Goal: Information Seeking & Learning: Find specific fact

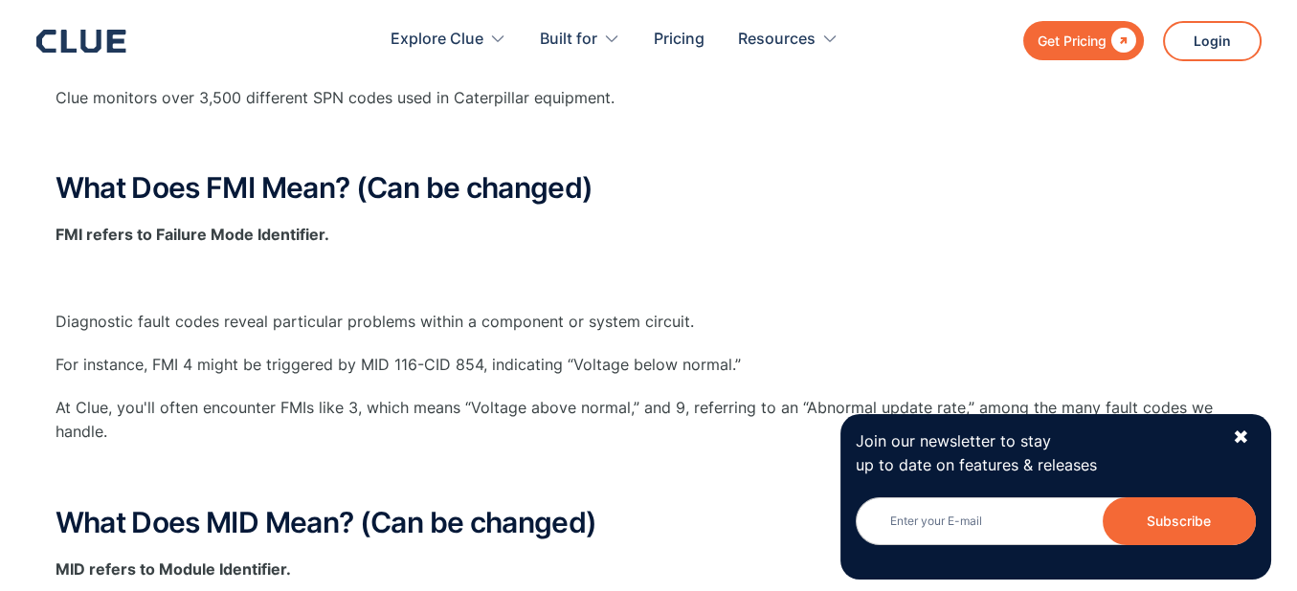
scroll to position [556, 0]
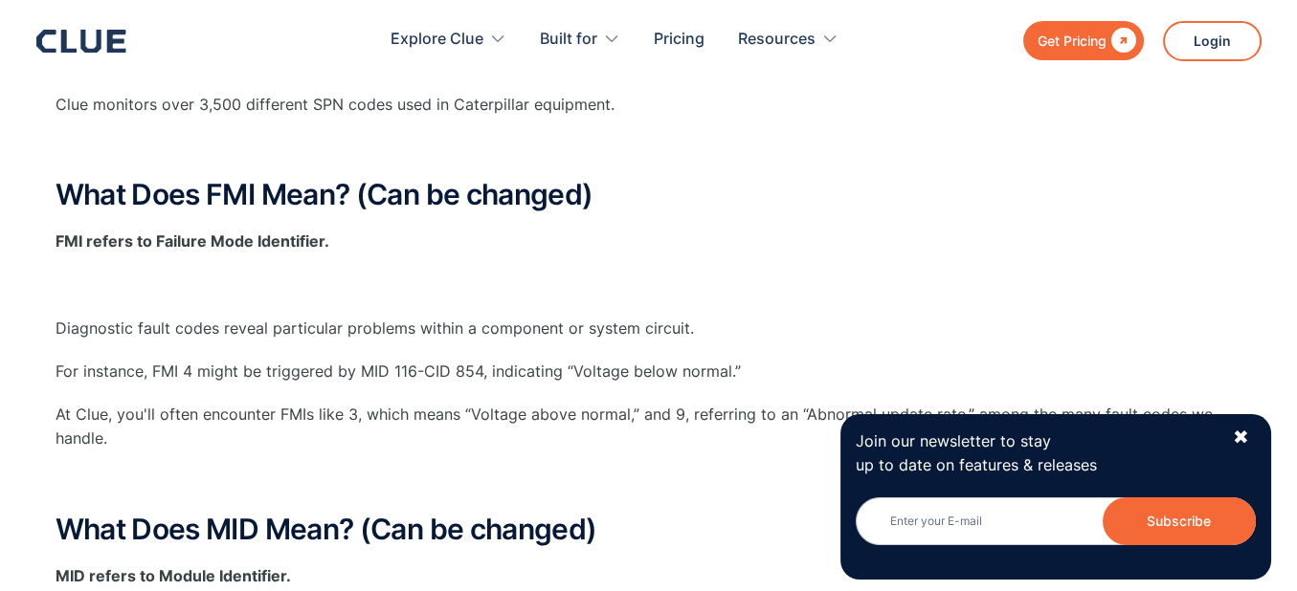
click at [379, 422] on p "At Clue, you'll often encounter FMIs like 3, which means “Voltage above normal,…" at bounding box center [648, 427] width 1186 height 48
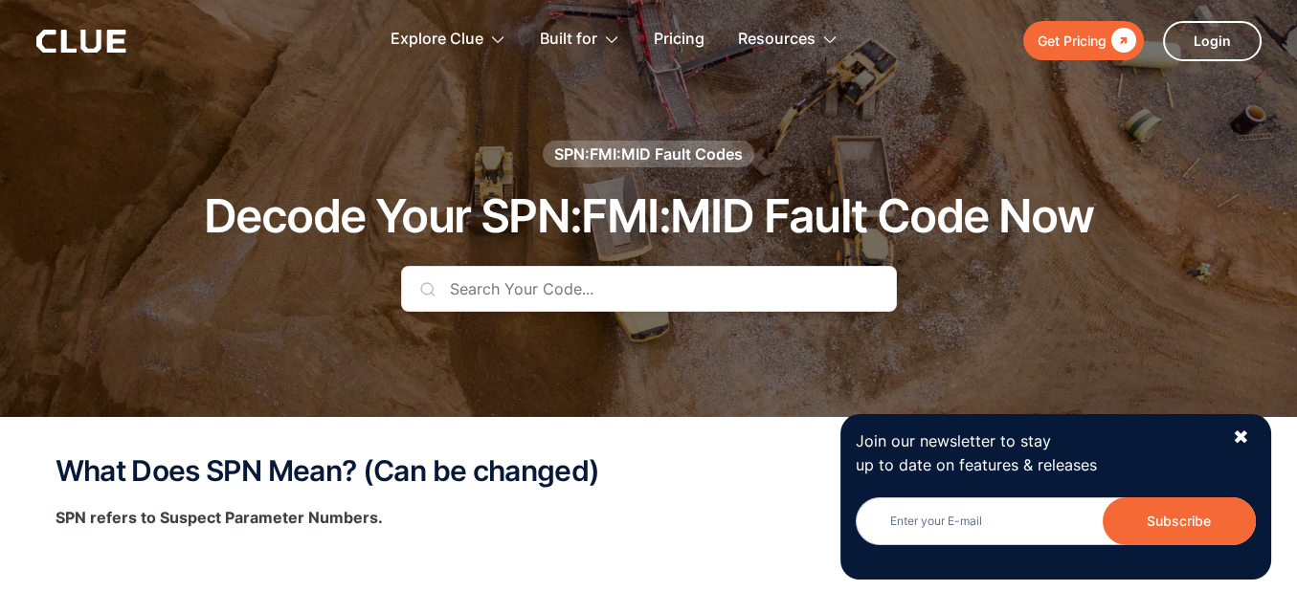
scroll to position [10, 0]
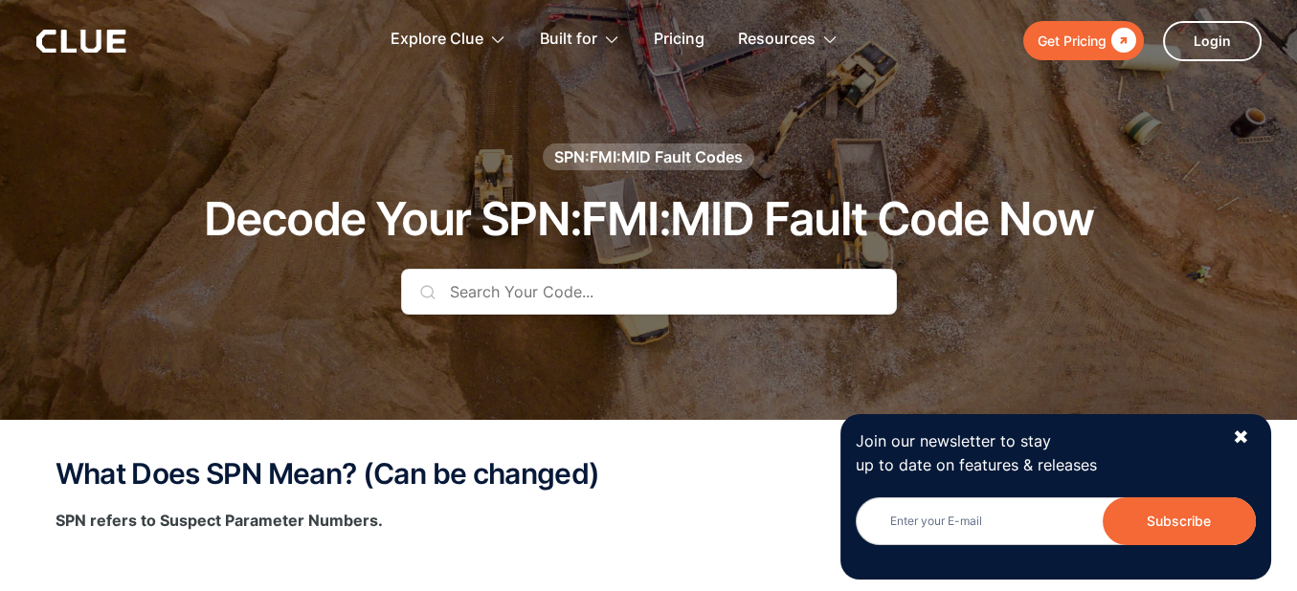
click at [475, 289] on input "text" at bounding box center [649, 292] width 496 height 46
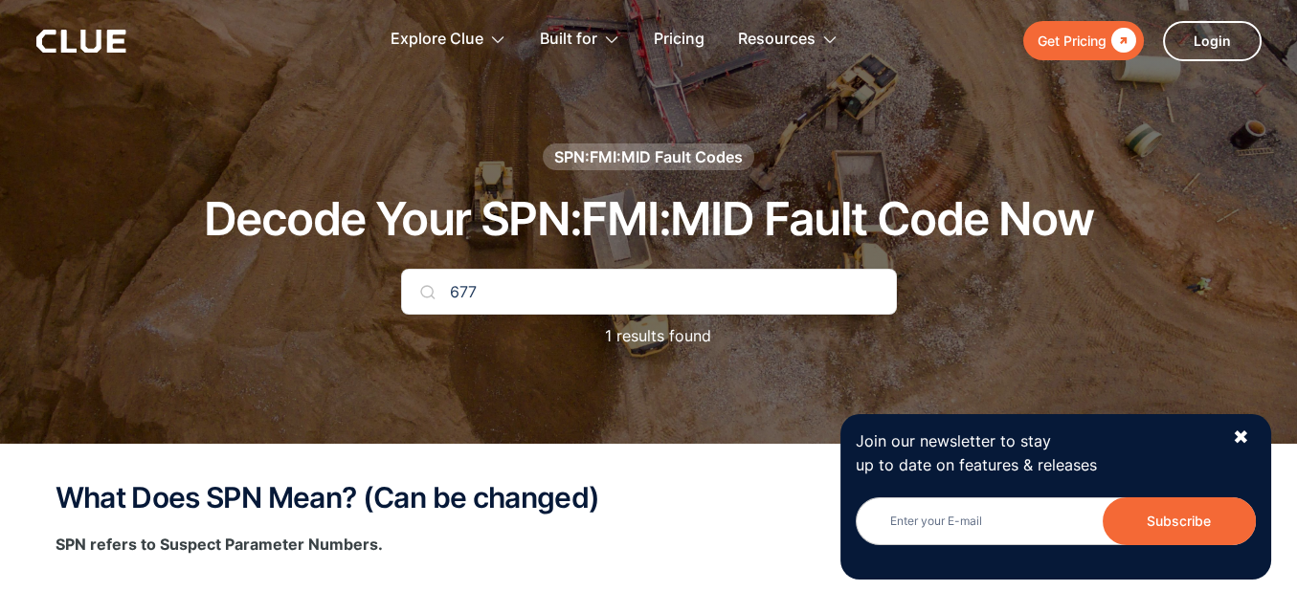
type input "677"
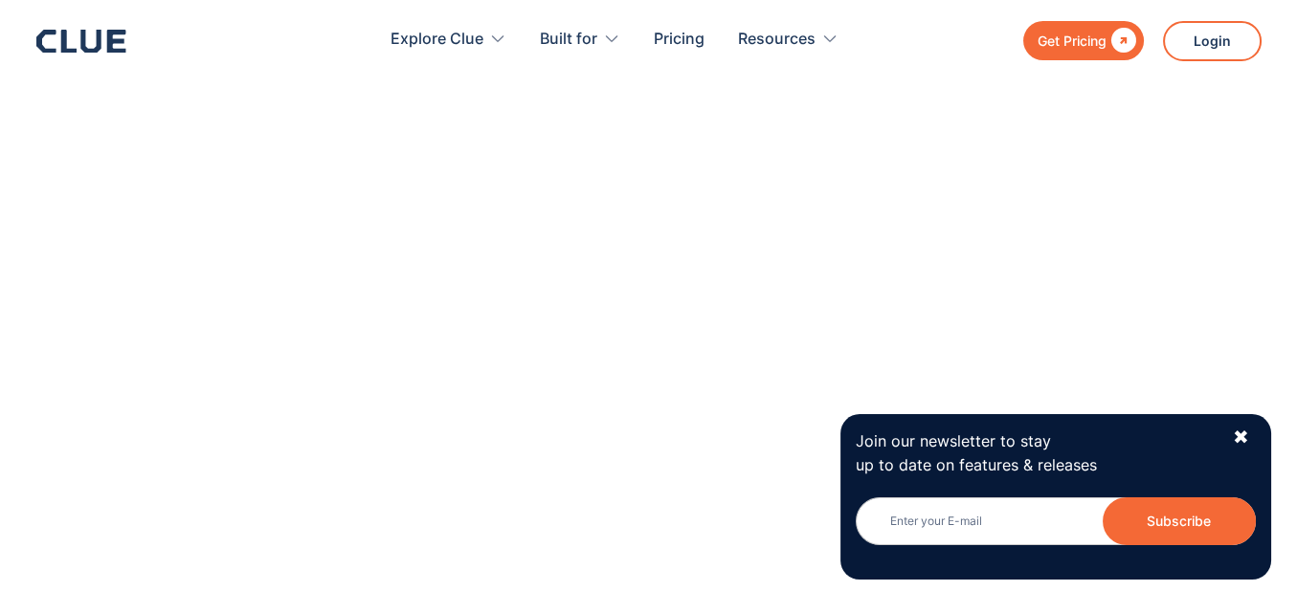
scroll to position [1689, 0]
drag, startPoint x: 426, startPoint y: 421, endPoint x: 383, endPoint y: 430, distance: 43.9
click at [383, 430] on div "Code Identifier Code Description SPN SPN Description FMI FMI Description MID SP…" at bounding box center [648, 320] width 1186 height 887
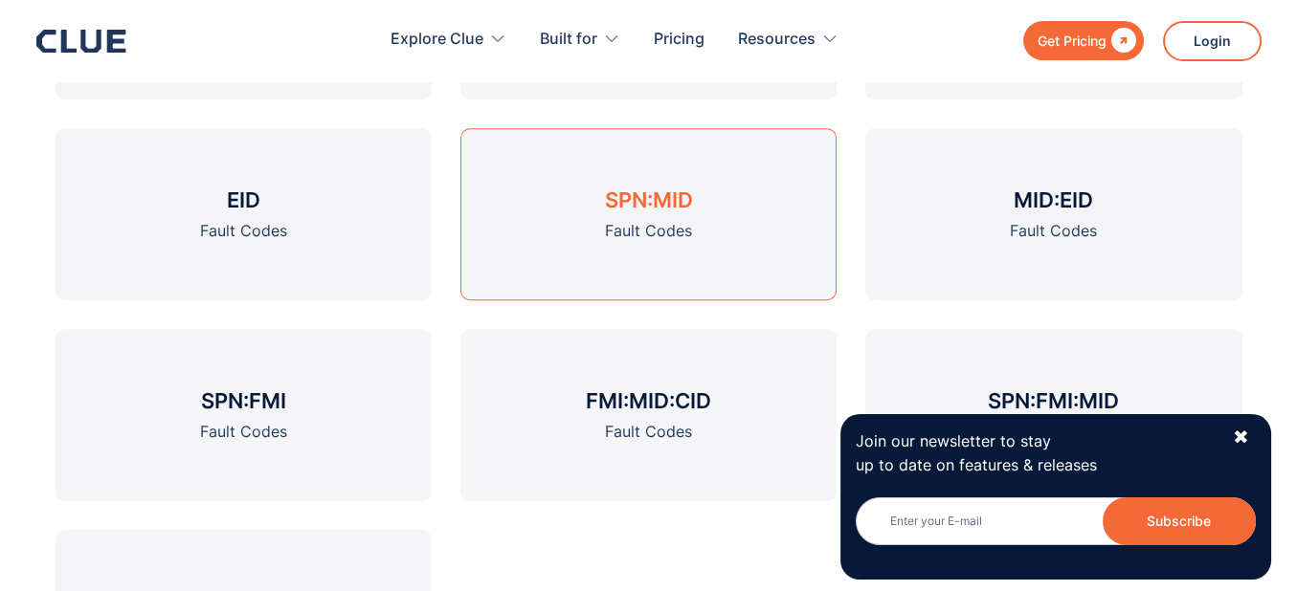
scroll to position [2837, 0]
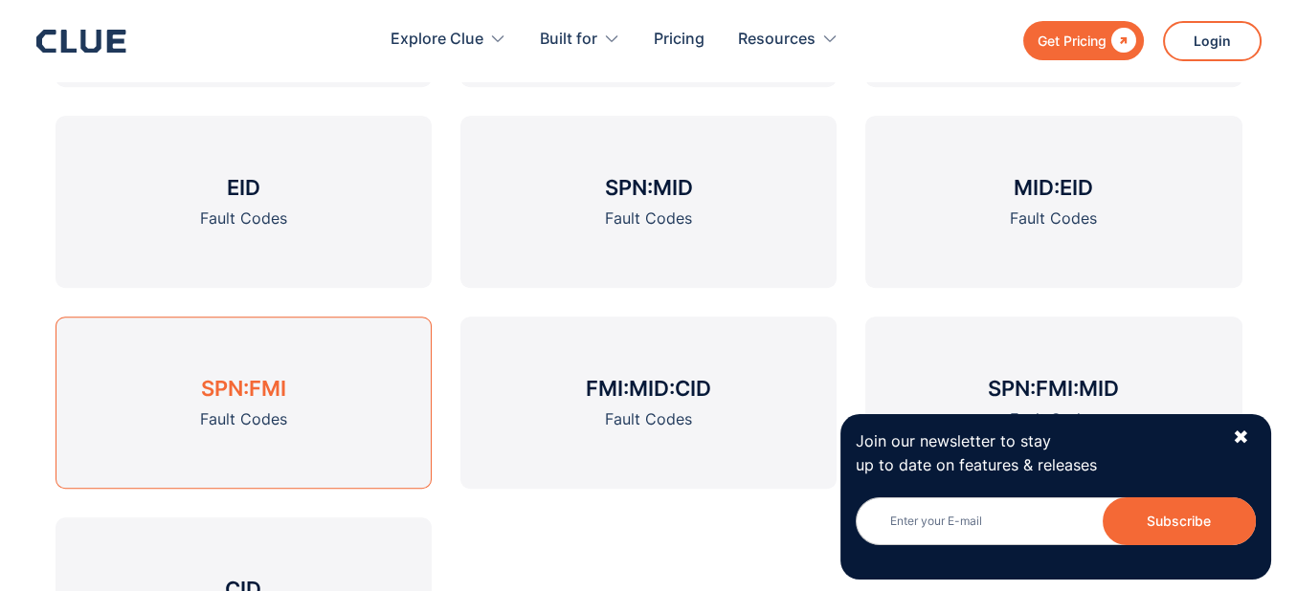
click at [241, 402] on link "SPN:FMI Fault Codes" at bounding box center [243, 403] width 376 height 172
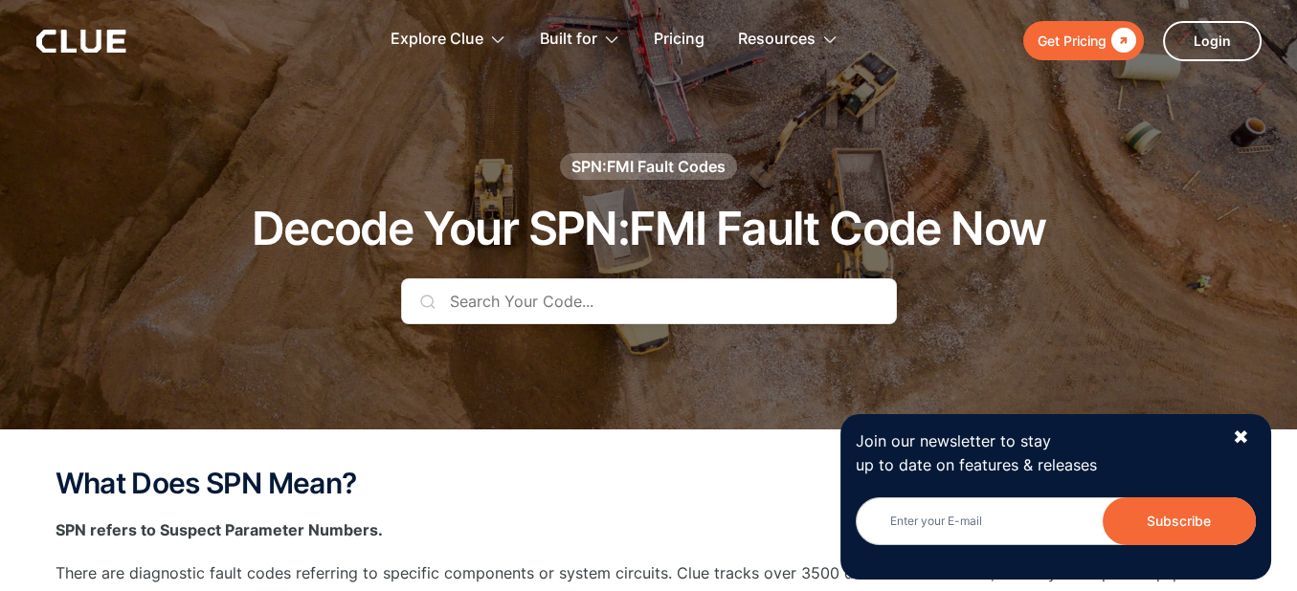
click at [502, 295] on input "text" at bounding box center [649, 301] width 496 height 46
click at [525, 303] on input "text" at bounding box center [649, 301] width 496 height 46
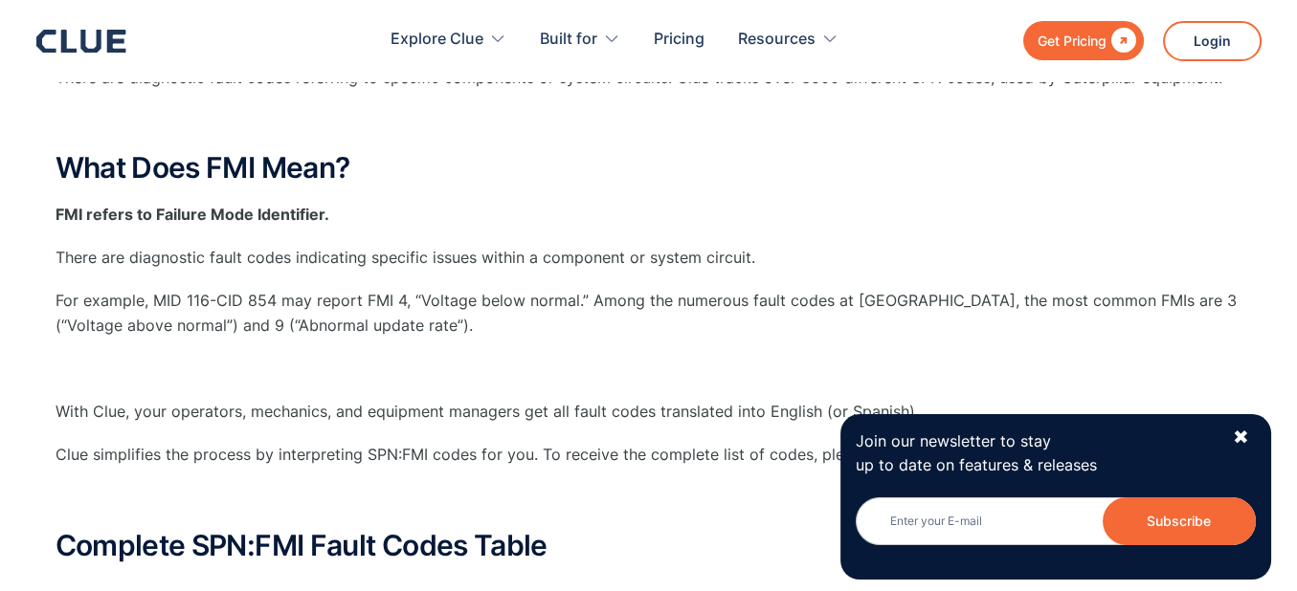
scroll to position [521, 0]
drag, startPoint x: 461, startPoint y: 414, endPoint x: 479, endPoint y: 388, distance: 32.4
click at [479, 388] on div "What Does SPN Mean? SPN refers to Suspect Parameter Numbers. There are diagnost…" at bounding box center [648, 297] width 1186 height 652
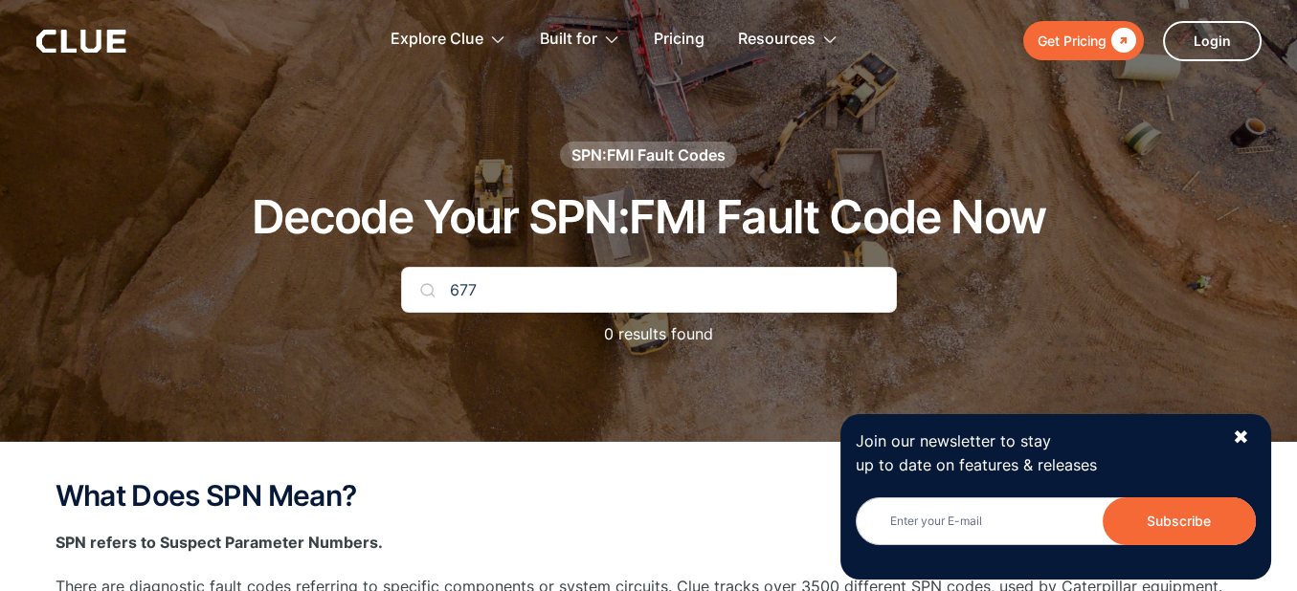
scroll to position [10, 0]
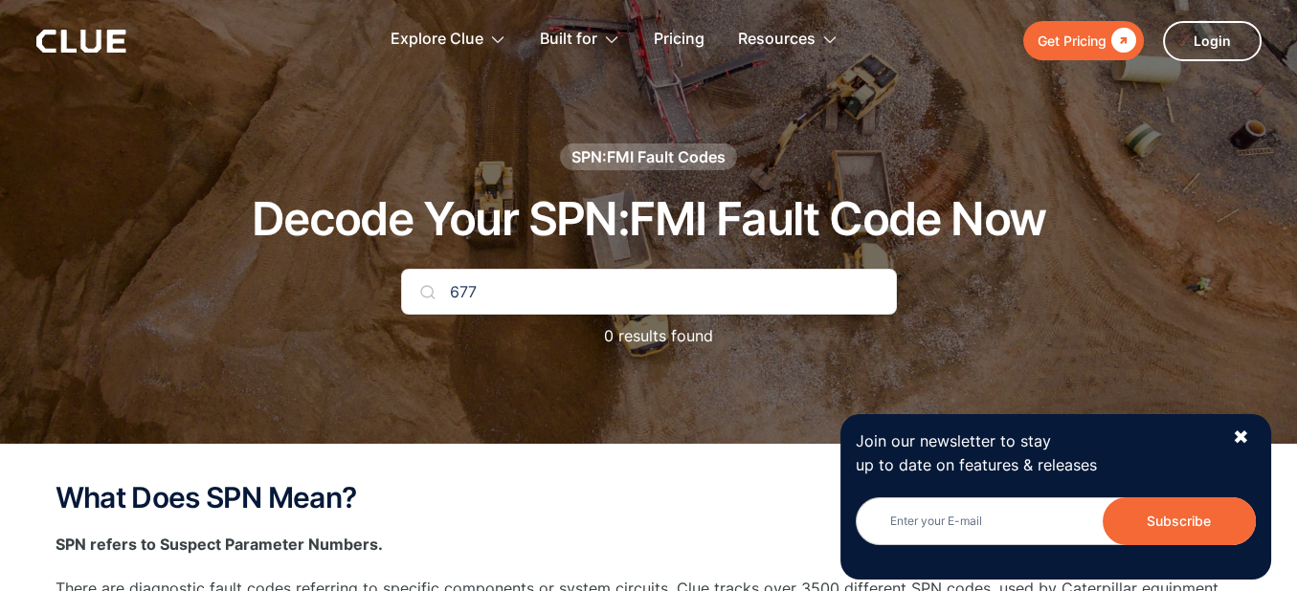
click at [587, 293] on input "677" at bounding box center [649, 292] width 496 height 46
type input "677 5"
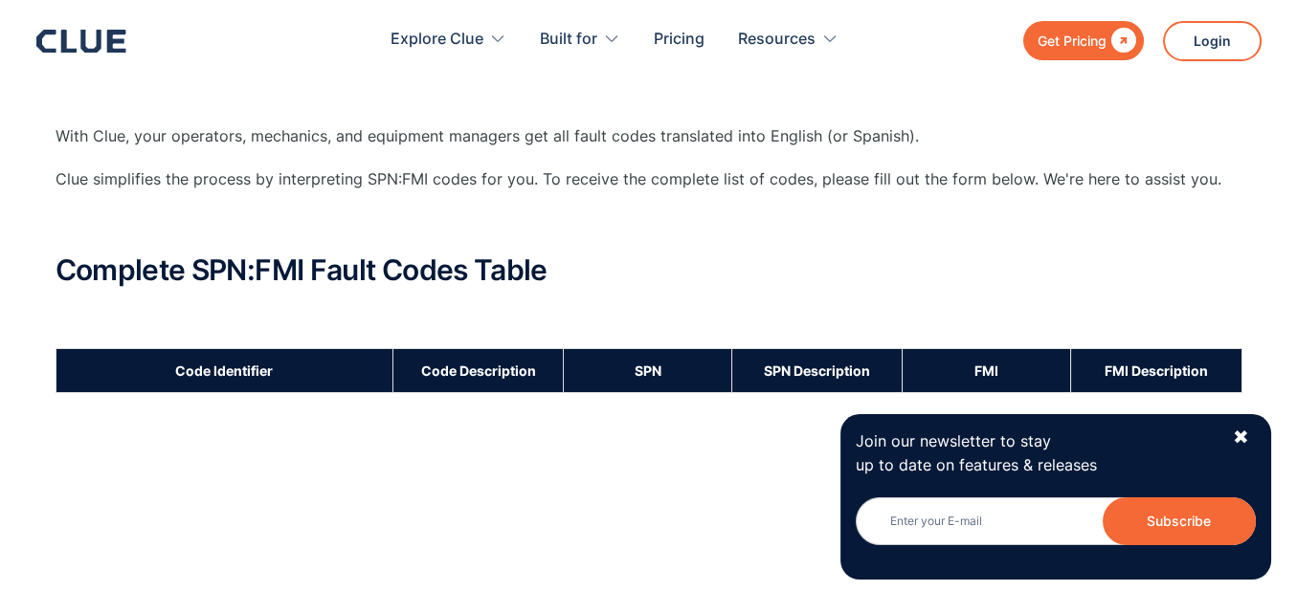
scroll to position [796, 0]
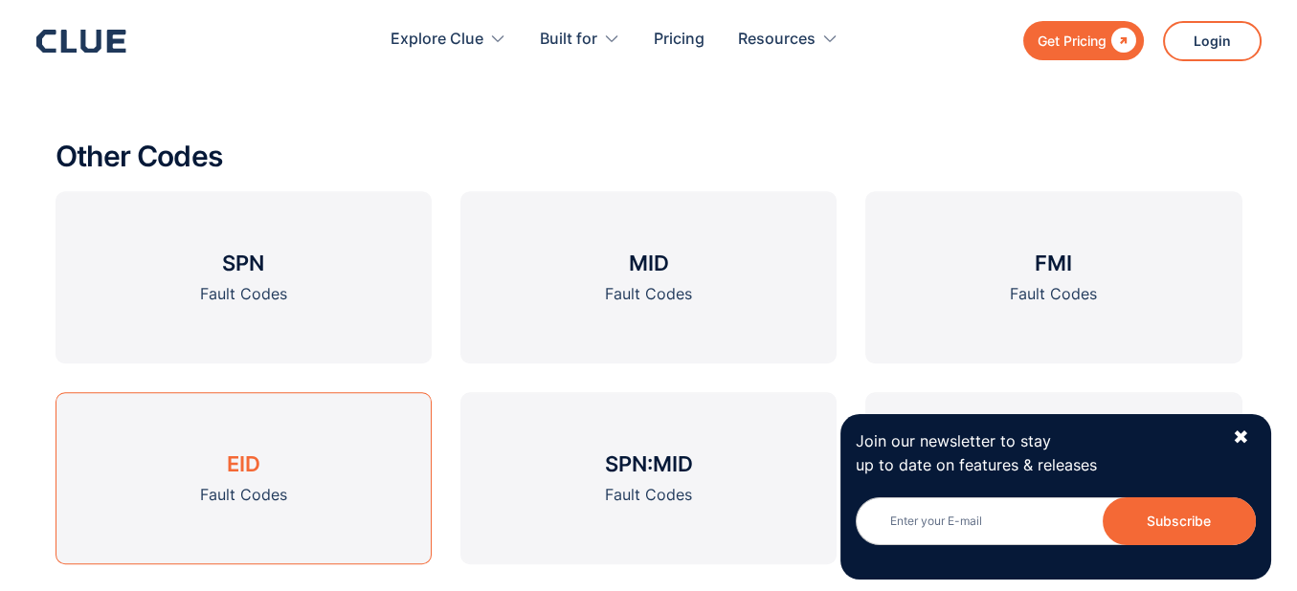
scroll to position [2534, 0]
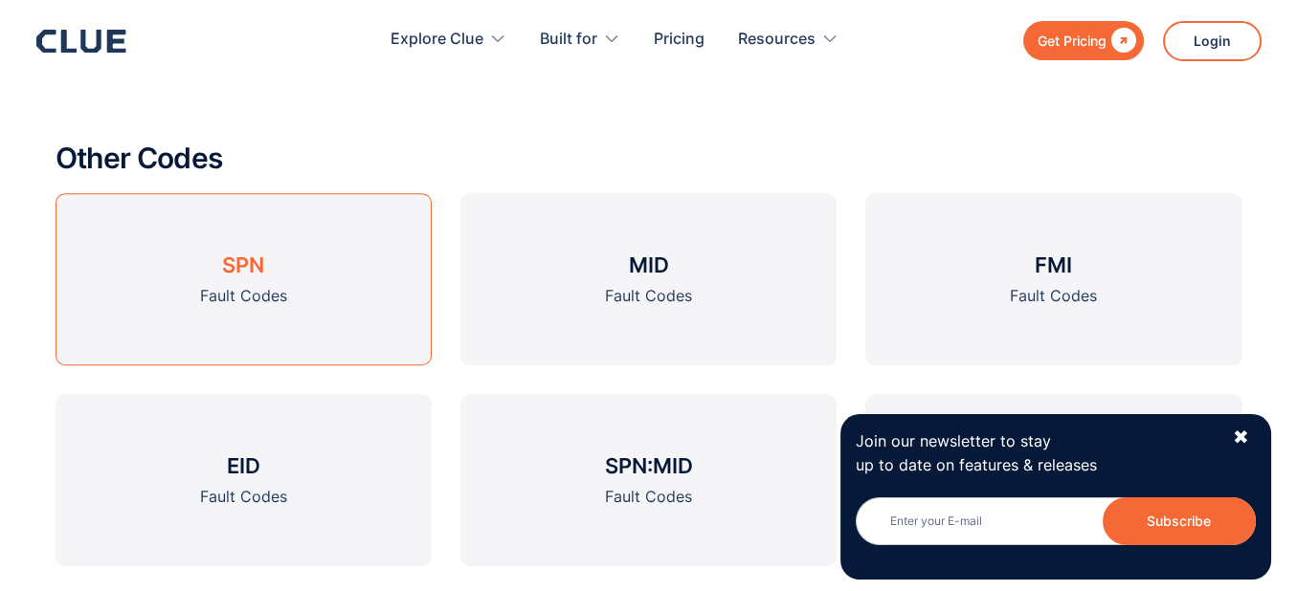
click at [273, 298] on div "Fault Codes" at bounding box center [243, 296] width 87 height 24
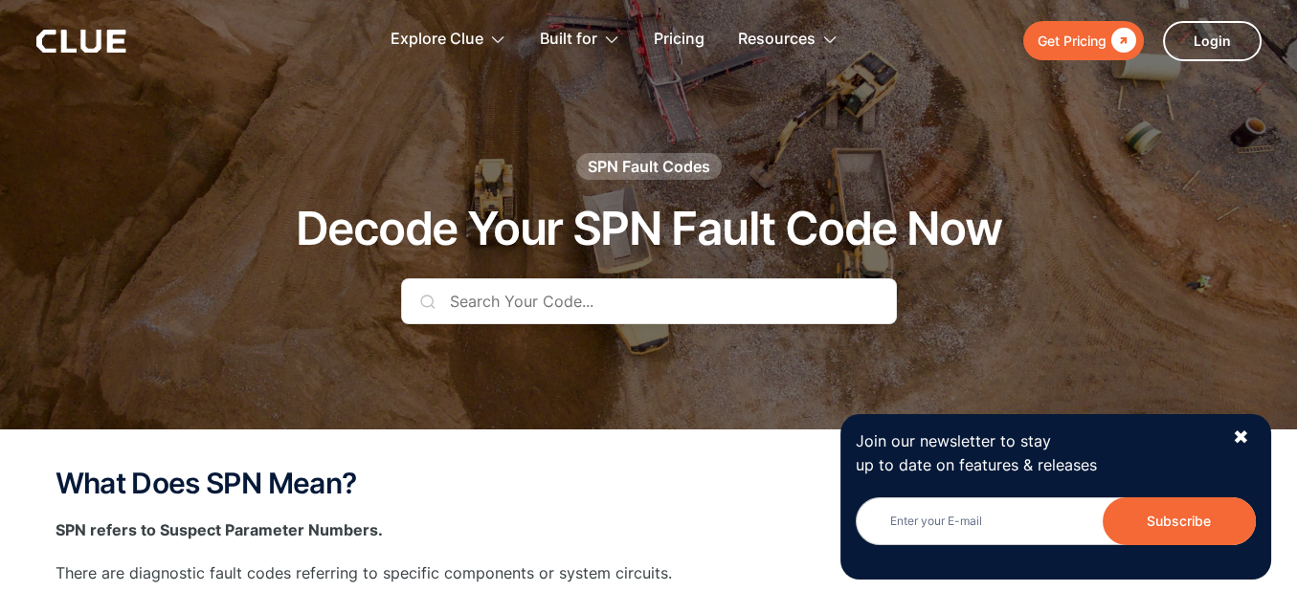
click at [560, 298] on input "text" at bounding box center [649, 301] width 496 height 46
click at [511, 298] on input "text" at bounding box center [649, 301] width 496 height 46
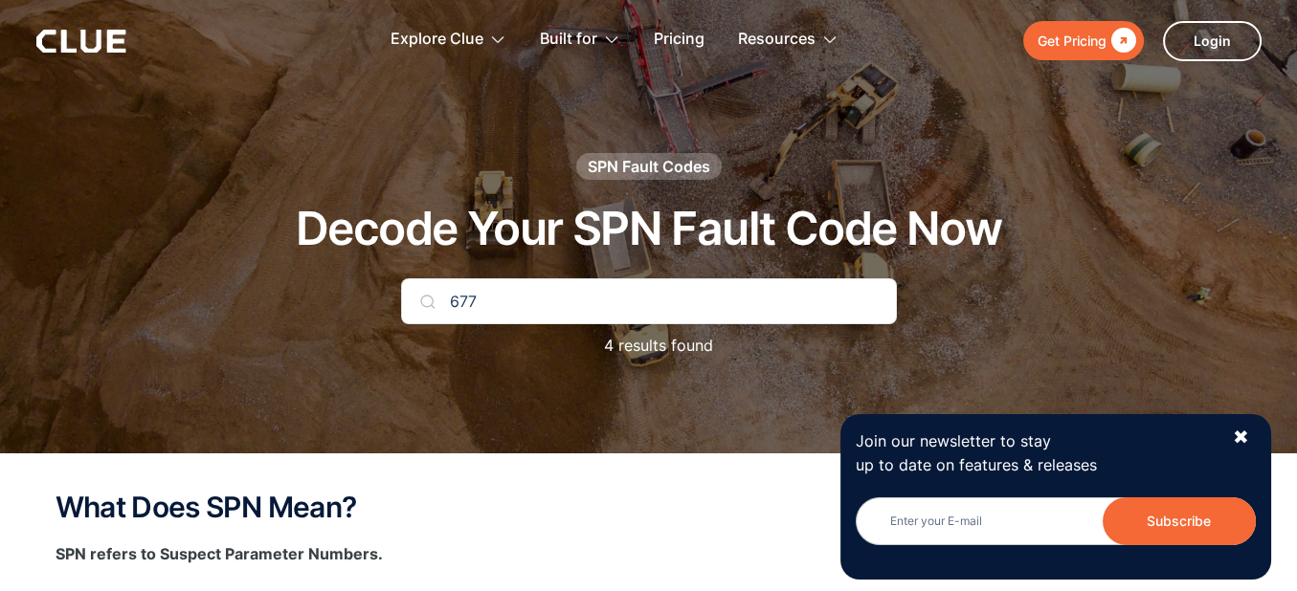
type input "677"
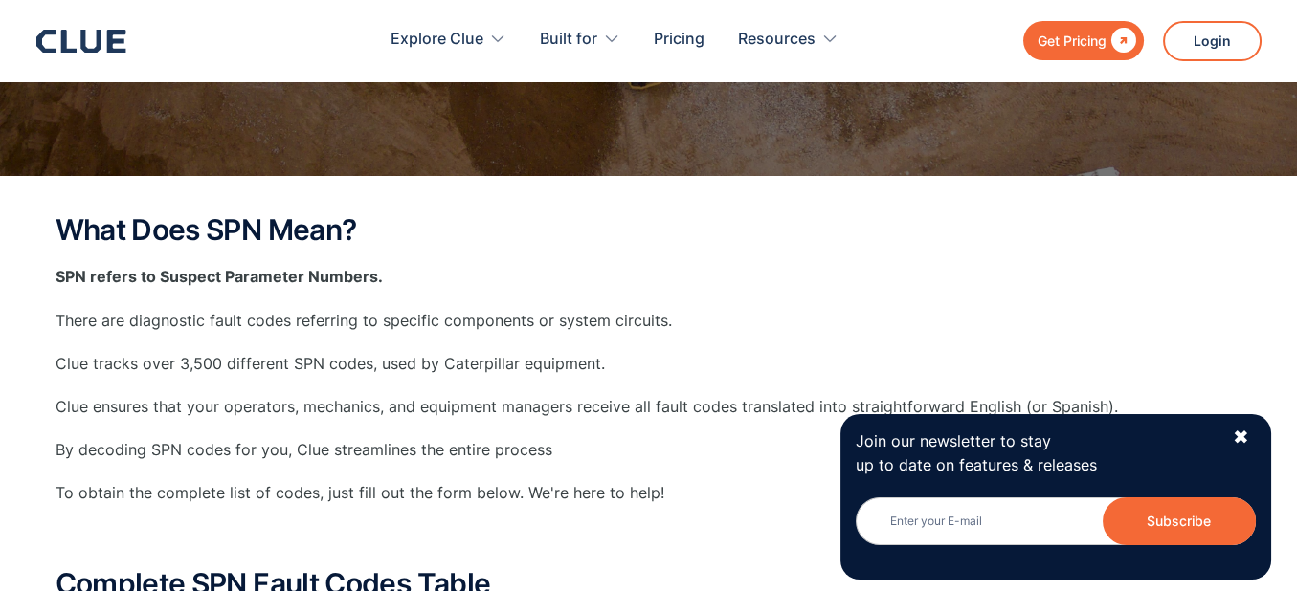
scroll to position [288, 0]
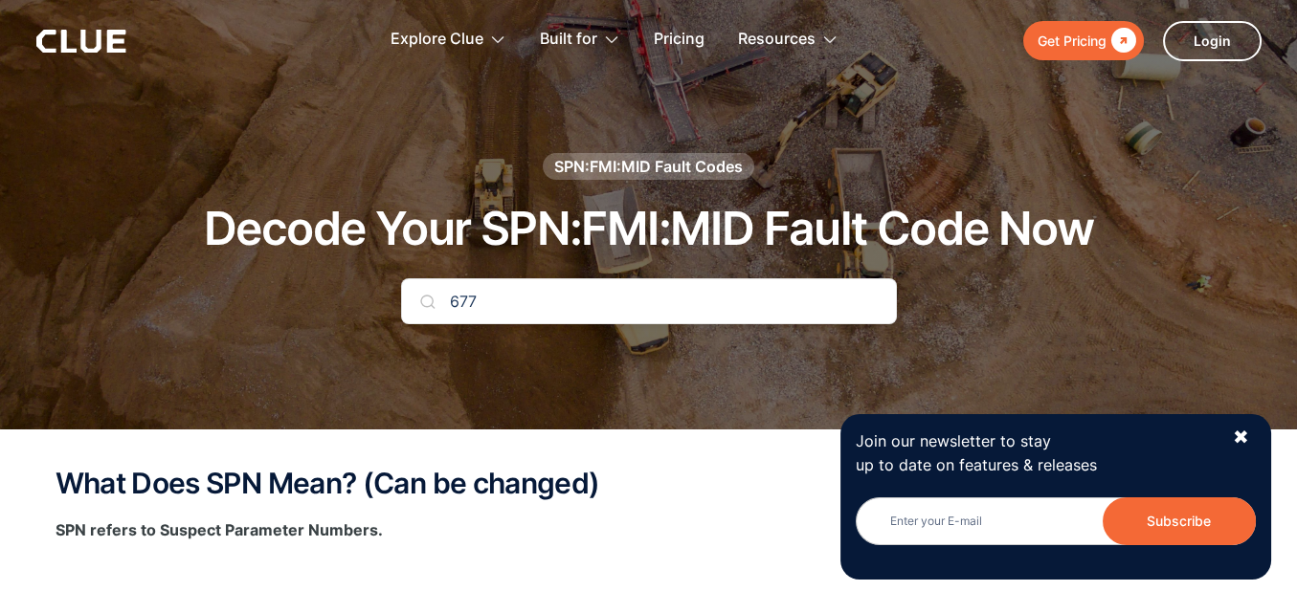
click at [492, 301] on input "677" at bounding box center [649, 301] width 496 height 46
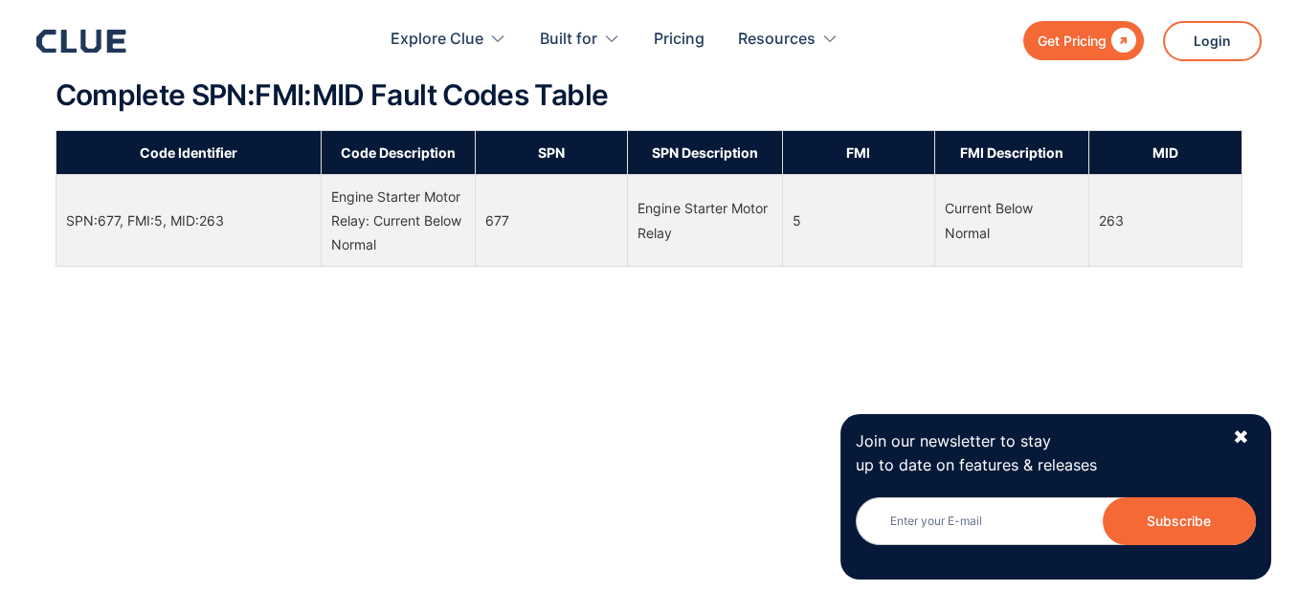
scroll to position [1436, 0]
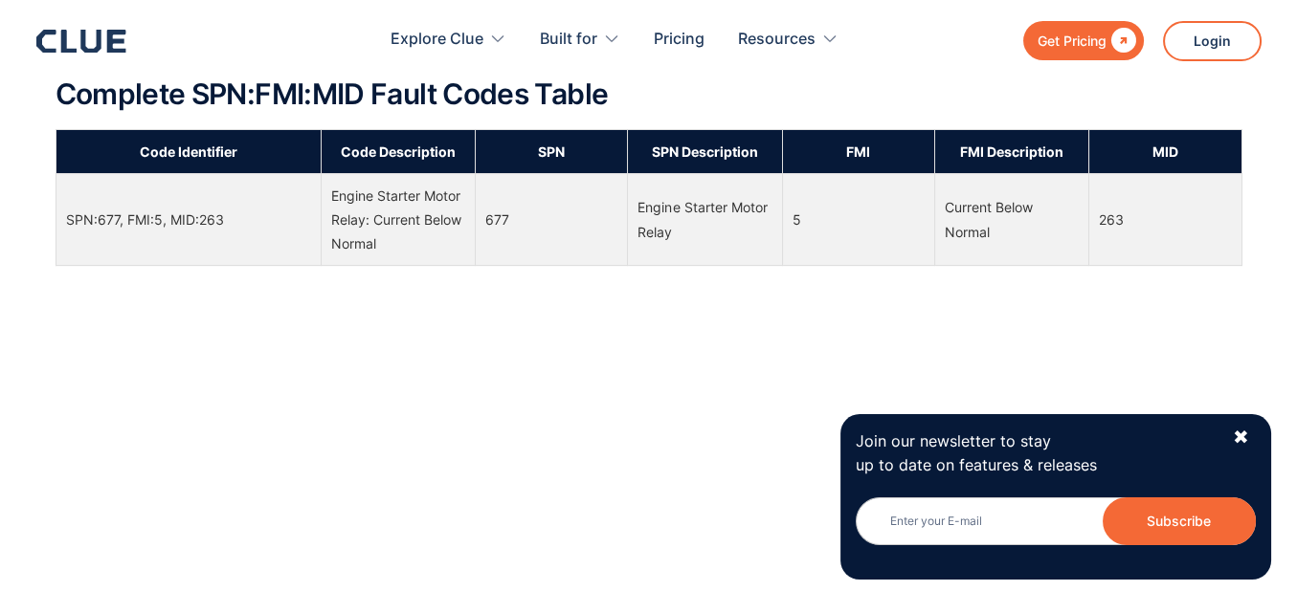
click at [855, 321] on div "Code Identifier Code Description SPN SPN Description FMI FMI Description MID SP…" at bounding box center [648, 572] width 1186 height 887
